Goal: Find contact information: Find contact information

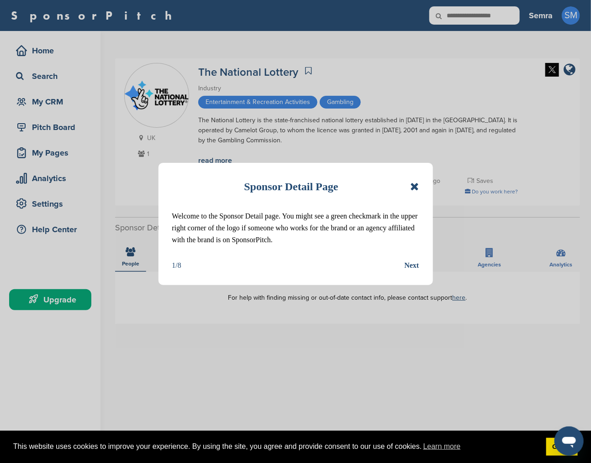
click at [414, 186] on icon at bounding box center [414, 186] width 9 height 11
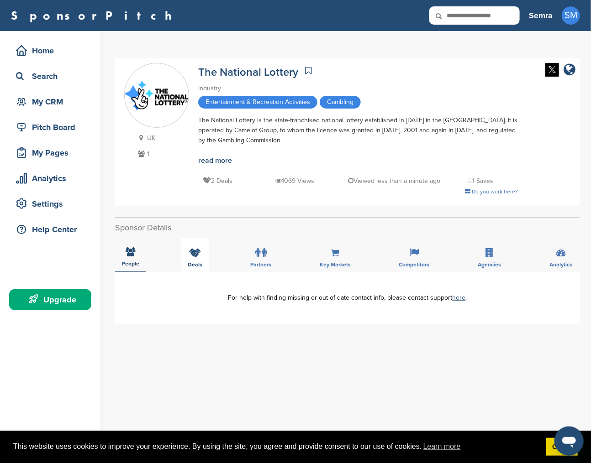
click at [195, 257] on icon at bounding box center [195, 252] width 12 height 9
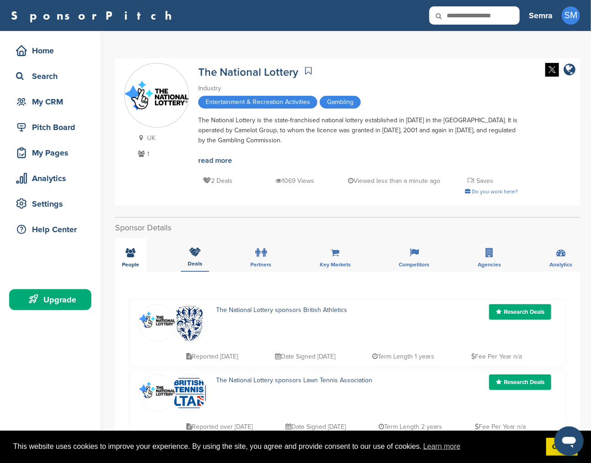
click at [136, 266] on span "People" at bounding box center [130, 264] width 17 height 5
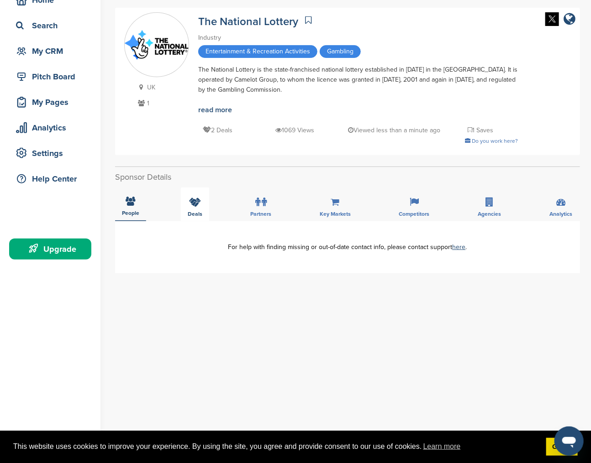
click at [139, 216] on span "Deals" at bounding box center [130, 212] width 17 height 5
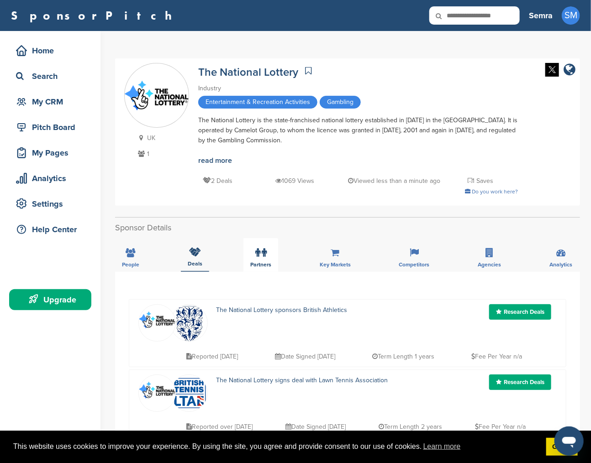
click at [251, 254] on div "Partners" at bounding box center [260, 255] width 35 height 34
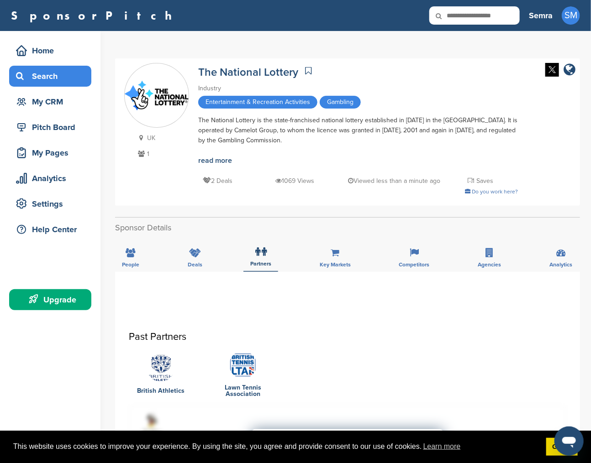
click at [60, 70] on div "Search" at bounding box center [53, 76] width 78 height 16
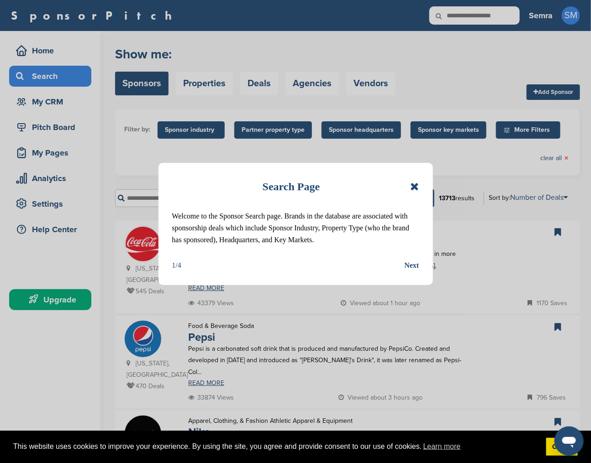
click at [416, 186] on icon at bounding box center [414, 186] width 9 height 11
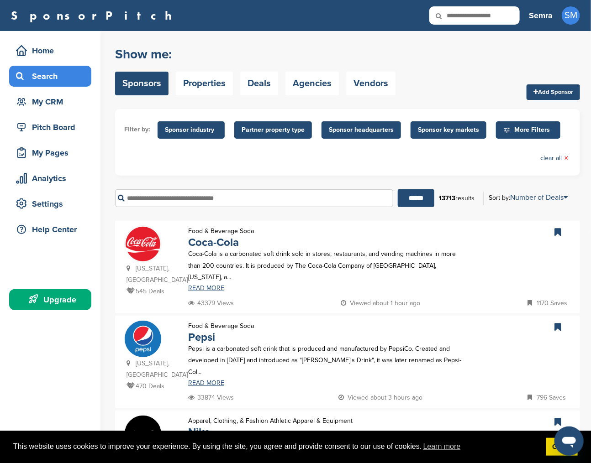
click at [319, 197] on input "text" at bounding box center [254, 198] width 278 height 18
type input "*******"
click at [398, 189] on input "******" at bounding box center [416, 198] width 37 height 18
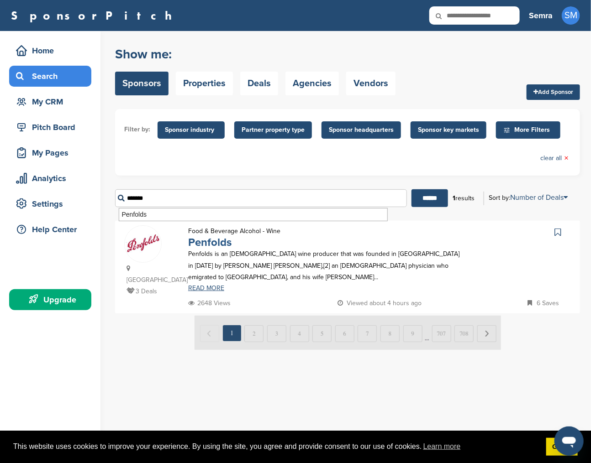
click at [226, 243] on link "Penfolds" at bounding box center [209, 242] width 43 height 13
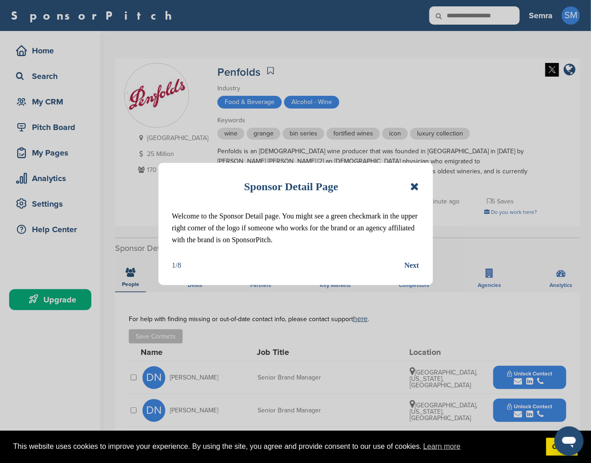
click at [416, 183] on icon at bounding box center [414, 186] width 9 height 11
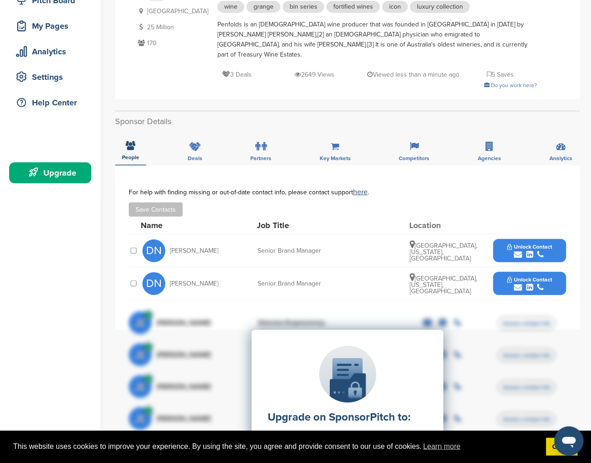
scroll to position [152, 0]
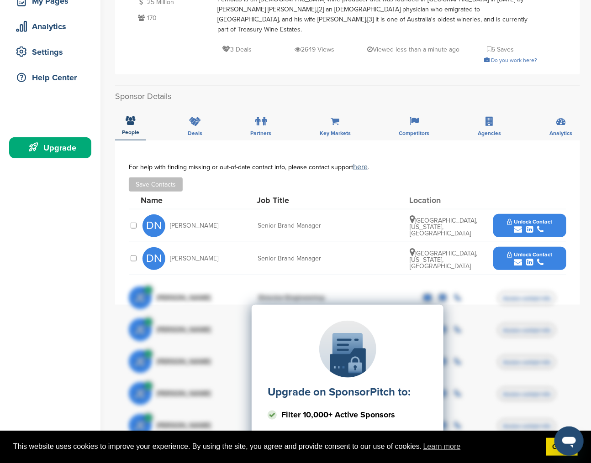
click at [526, 219] on span "Unlock Contact" at bounding box center [529, 222] width 45 height 6
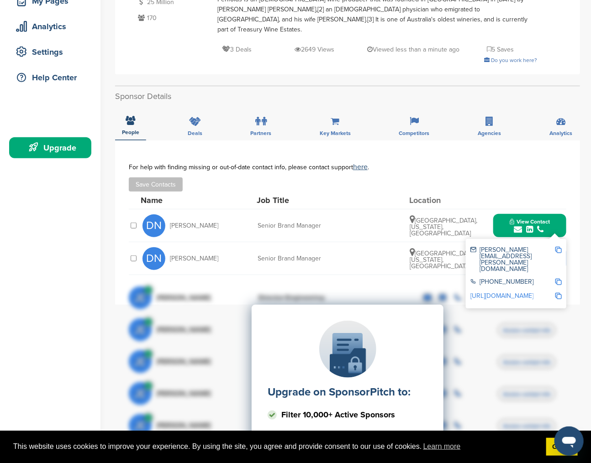
click at [558, 247] on img at bounding box center [558, 250] width 6 height 6
click at [555, 279] on img at bounding box center [558, 282] width 6 height 6
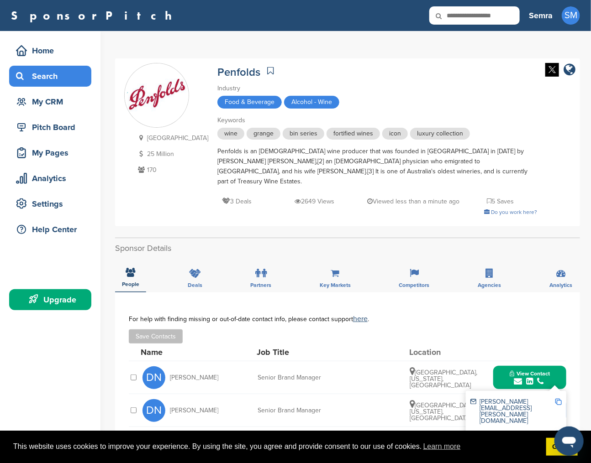
click at [42, 85] on div "Search" at bounding box center [50, 76] width 82 height 21
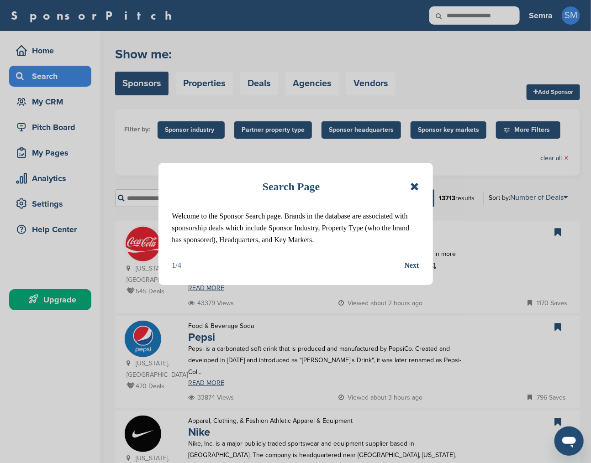
click at [420, 187] on div "Search Page Welcome to the Sponsor Search page. Brands in the database are asso…" at bounding box center [295, 224] width 274 height 122
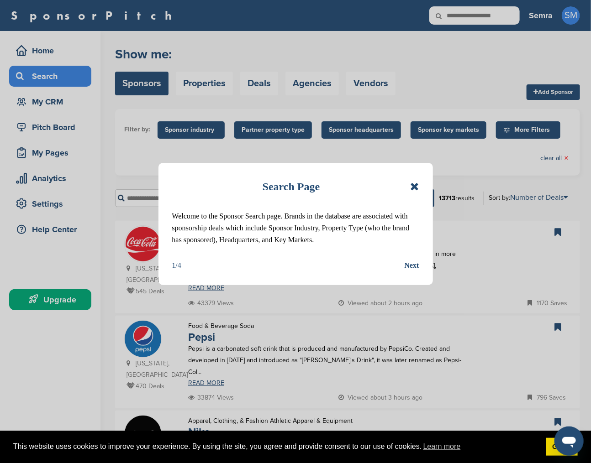
click at [414, 186] on icon at bounding box center [414, 186] width 9 height 11
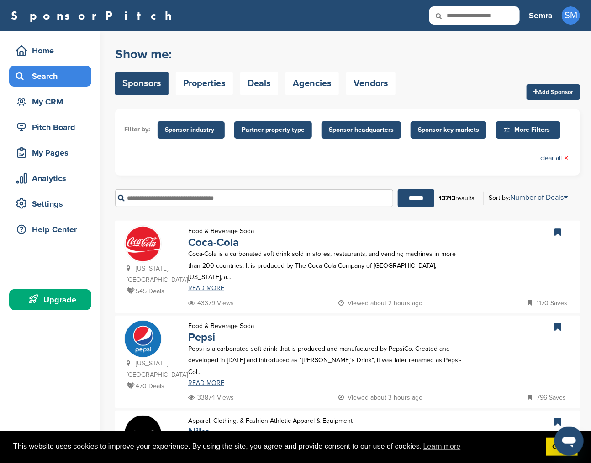
click at [216, 197] on input "text" at bounding box center [254, 198] width 278 height 18
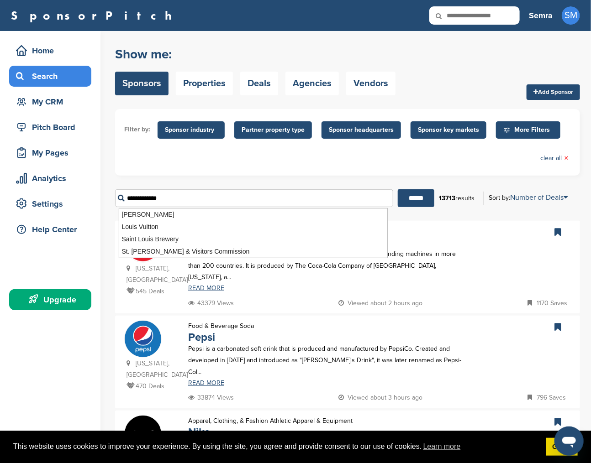
type input "**********"
click at [398, 189] on input "******" at bounding box center [416, 198] width 37 height 18
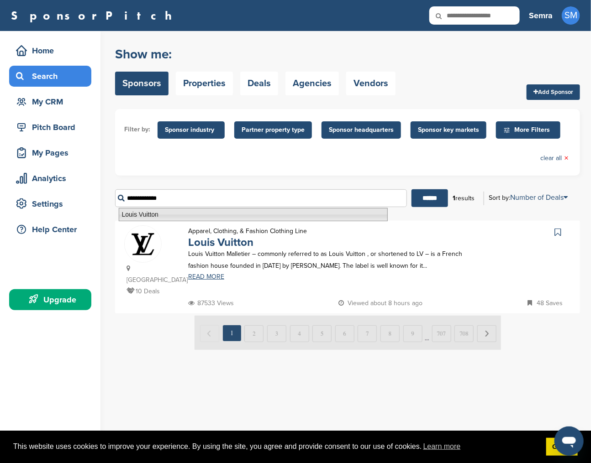
click at [229, 252] on p "Louis Vuitton Malletier – commonly referred to as Louis Vuitton , or shortened …" at bounding box center [326, 259] width 276 height 23
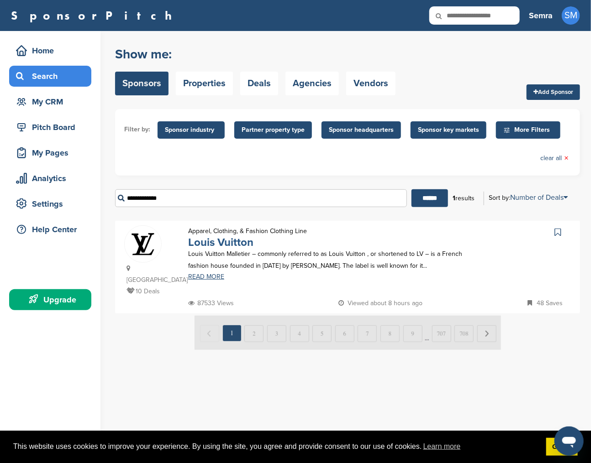
click at [228, 245] on link "Louis Vuitton" at bounding box center [220, 242] width 65 height 13
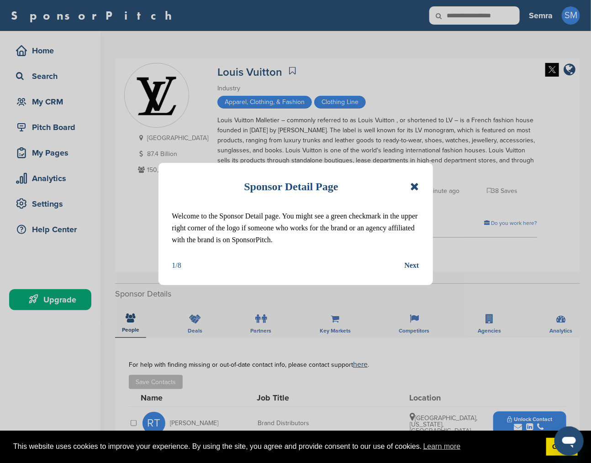
click at [411, 185] on icon at bounding box center [414, 186] width 9 height 11
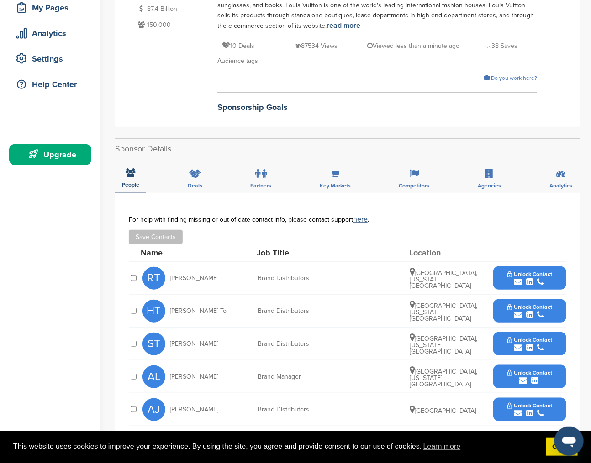
scroll to position [253, 0]
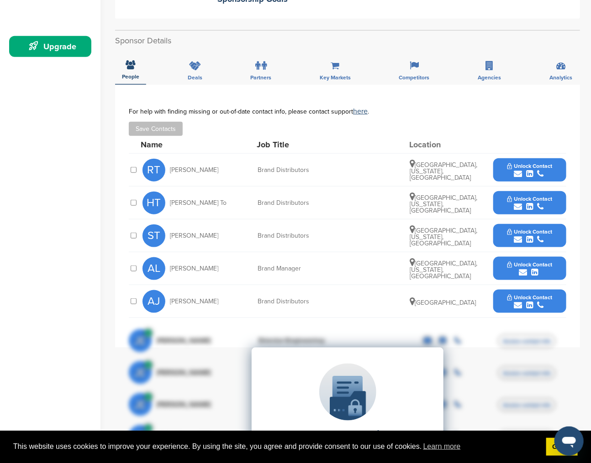
click at [534, 264] on span "Unlock Contact" at bounding box center [529, 265] width 45 height 6
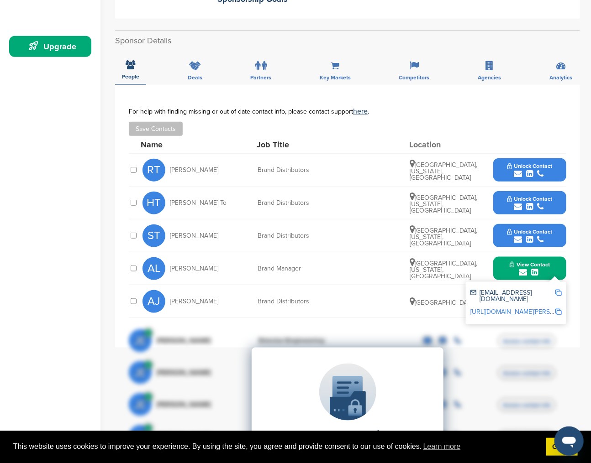
click at [561, 290] on img at bounding box center [558, 293] width 6 height 6
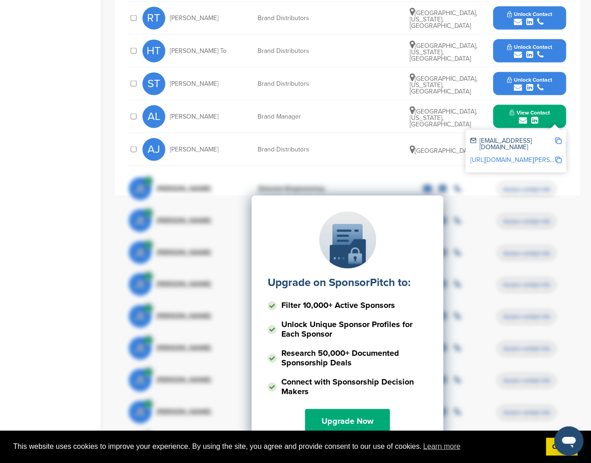
click at [366, 140] on div "AJ [PERSON_NAME] Brand Distributors [GEOGRAPHIC_DATA] Unlock Contact" at bounding box center [354, 149] width 424 height 32
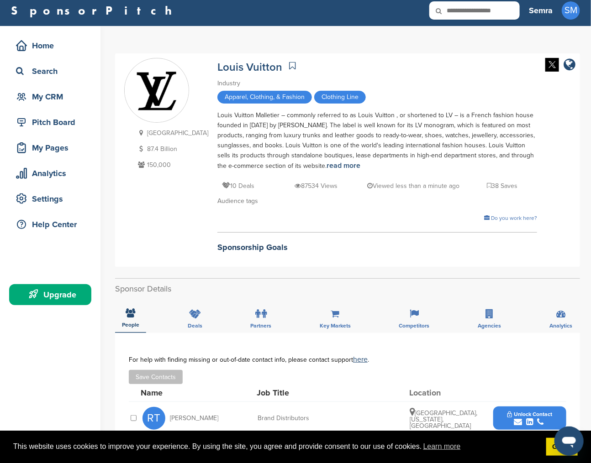
scroll to position [0, 0]
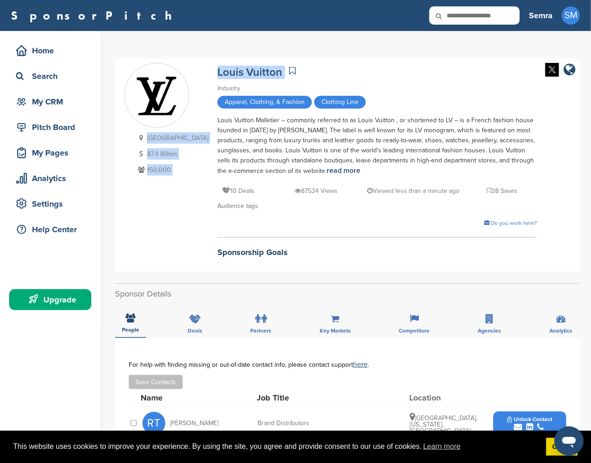
drag, startPoint x: 268, startPoint y: 71, endPoint x: 195, endPoint y: 73, distance: 73.1
click at [195, 73] on div "[GEOGRAPHIC_DATA] 87.4 Billion 150,000 Louis Vuitton Industry Apparel, Clothing…" at bounding box center [347, 165] width 446 height 204
copy div "France 87.4 Billion 150,000 Louis Vuitton"
click at [351, 239] on div "Sponsorship Goals" at bounding box center [377, 247] width 320 height 21
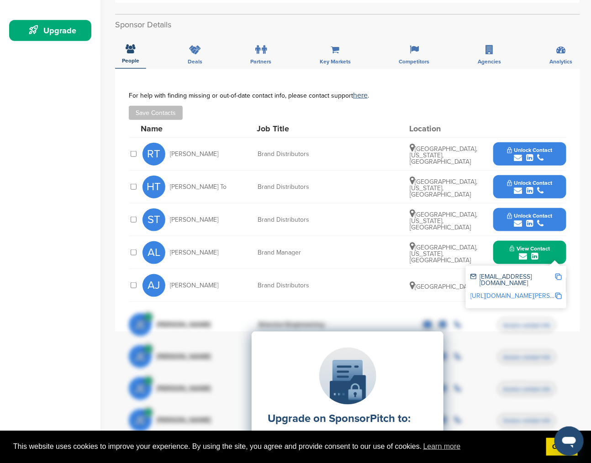
scroll to position [355, 0]
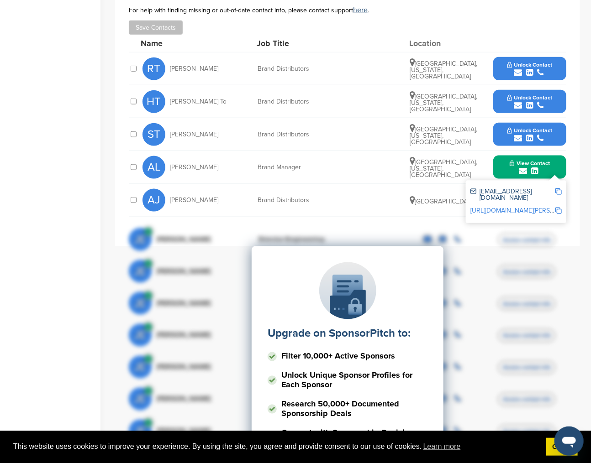
click at [559, 189] on img at bounding box center [558, 192] width 6 height 6
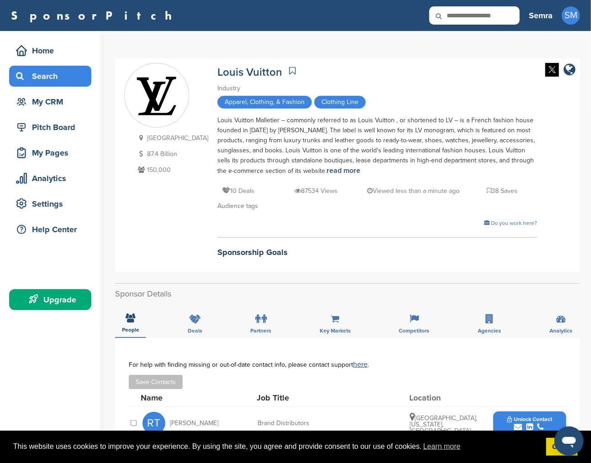
click at [31, 76] on div "Search" at bounding box center [53, 76] width 78 height 16
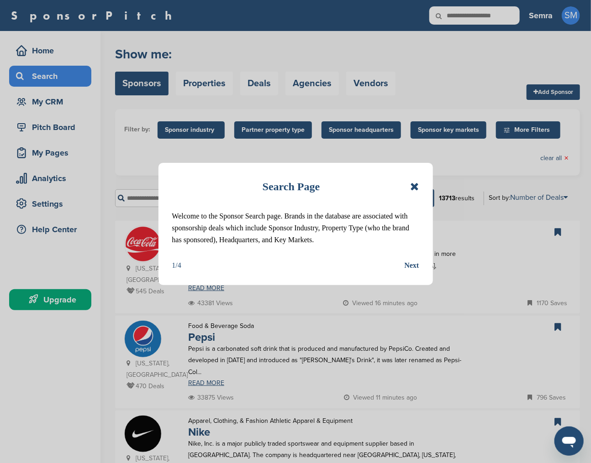
click at [415, 188] on icon at bounding box center [414, 186] width 9 height 11
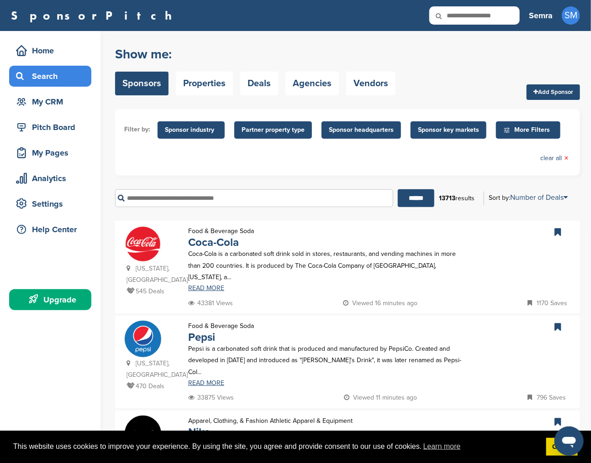
click at [255, 195] on input "text" at bounding box center [254, 198] width 278 height 18
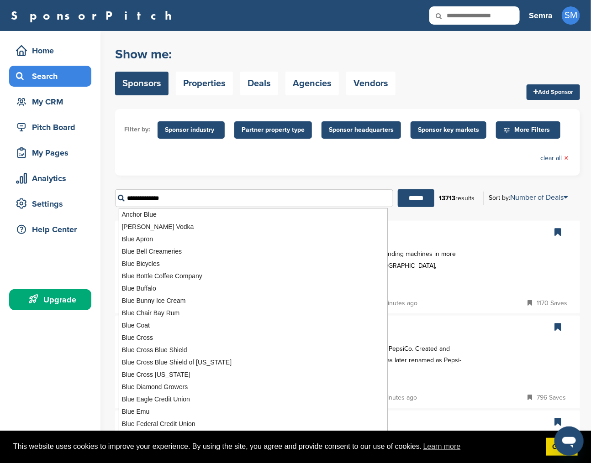
click at [398, 189] on input "******" at bounding box center [416, 198] width 37 height 18
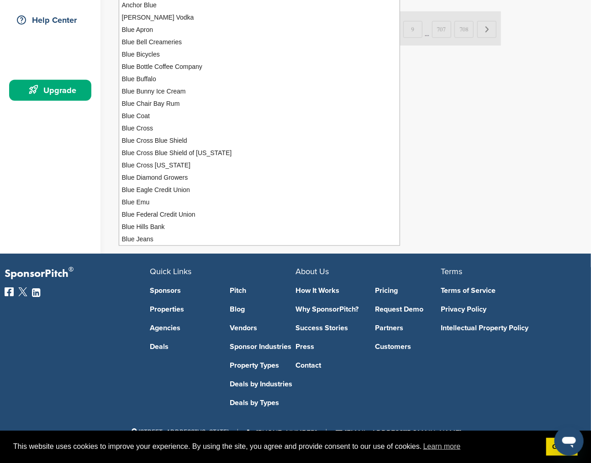
scroll to position [58, 0]
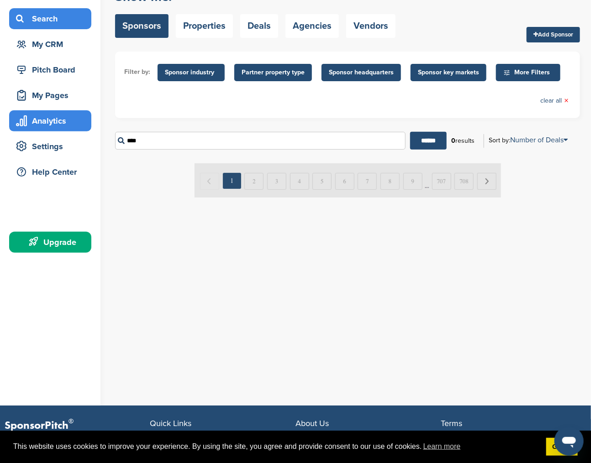
drag, startPoint x: 65, startPoint y: 123, endPoint x: 56, endPoint y: 119, distance: 10.6
click at [59, 121] on div "Home Search My CRM Pitch Board My Pages Analytics Settings Help Center Upgrade …" at bounding box center [295, 190] width 591 height 432
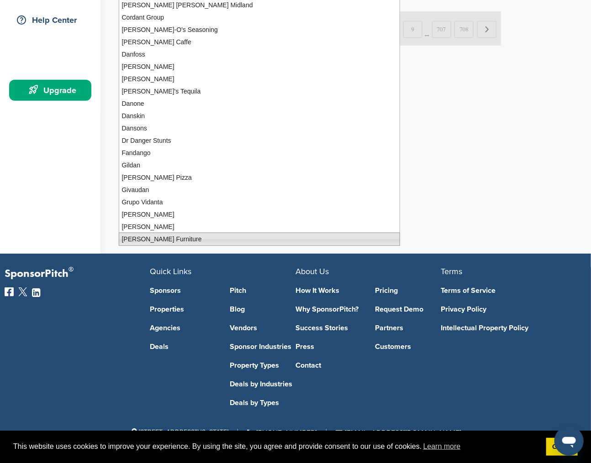
scroll to position [0, 0]
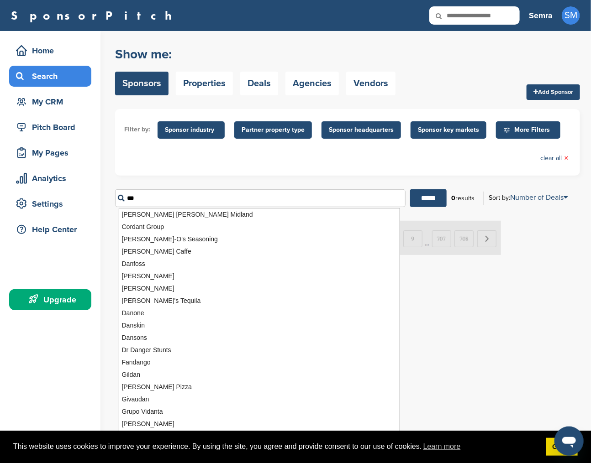
type input "***"
